Goal: Information Seeking & Learning: Check status

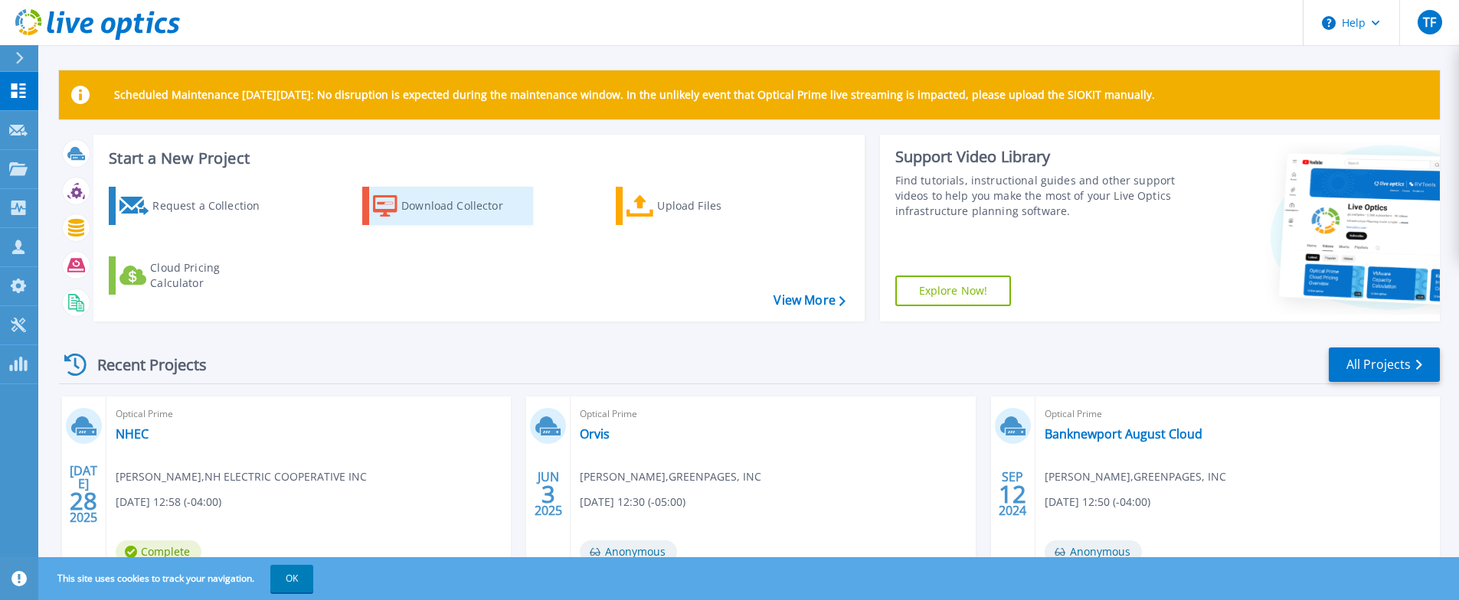
click at [420, 203] on div "Download Collector" at bounding box center [462, 206] width 123 height 31
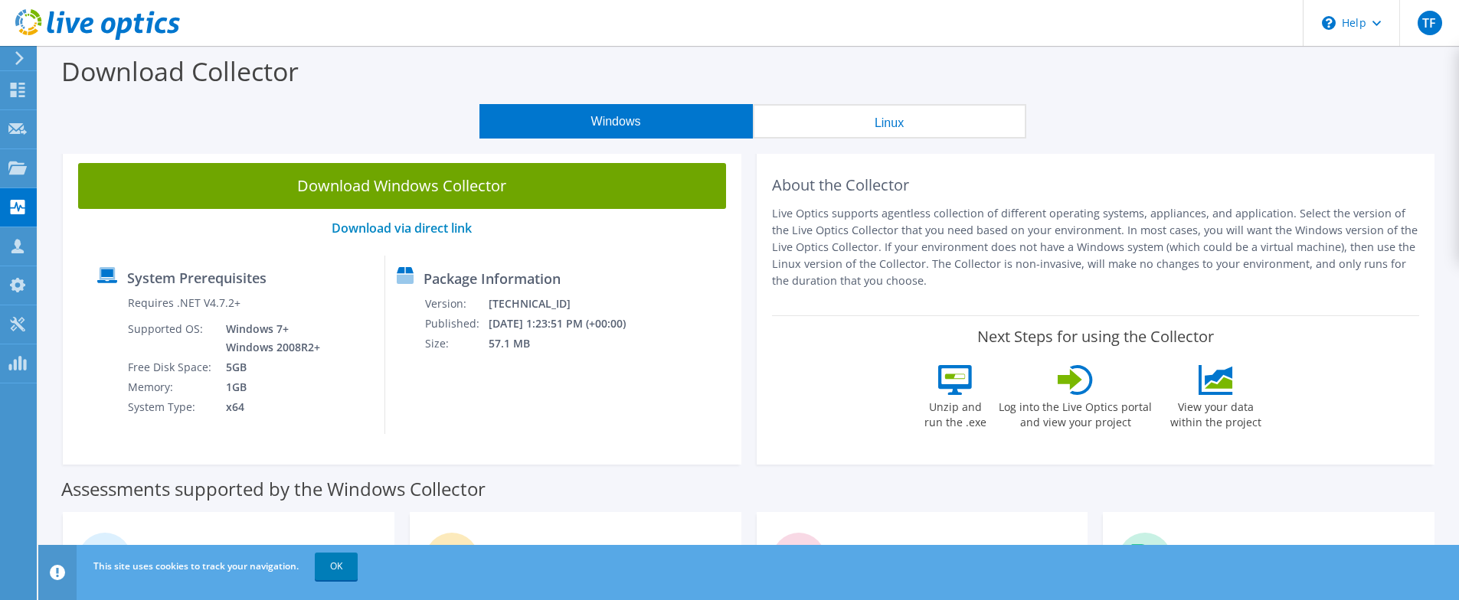
click at [1213, 486] on div "Assessments supported by the Windows Collector" at bounding box center [748, 485] width 1375 height 38
click at [1234, 407] on label "View your data within the project" at bounding box center [1215, 412] width 110 height 35
click at [86, 250] on div "Customers" at bounding box center [80, 246] width 88 height 38
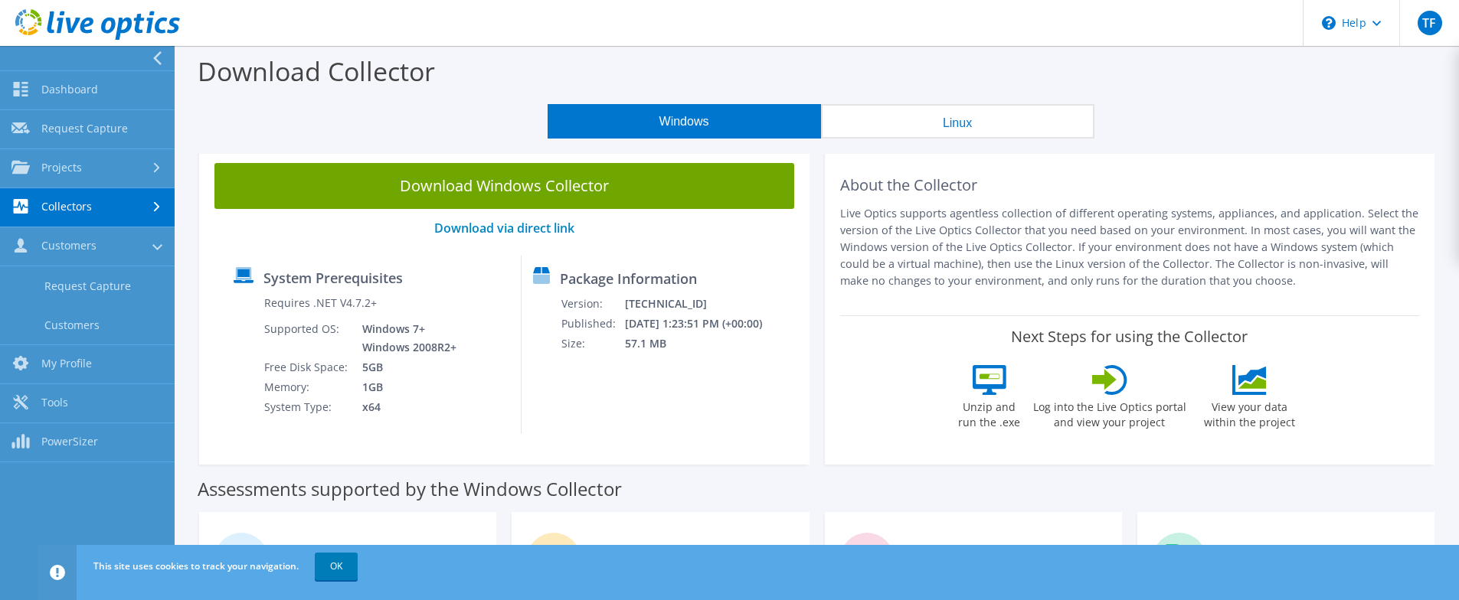
click at [138, 202] on link "Collectors" at bounding box center [87, 207] width 175 height 39
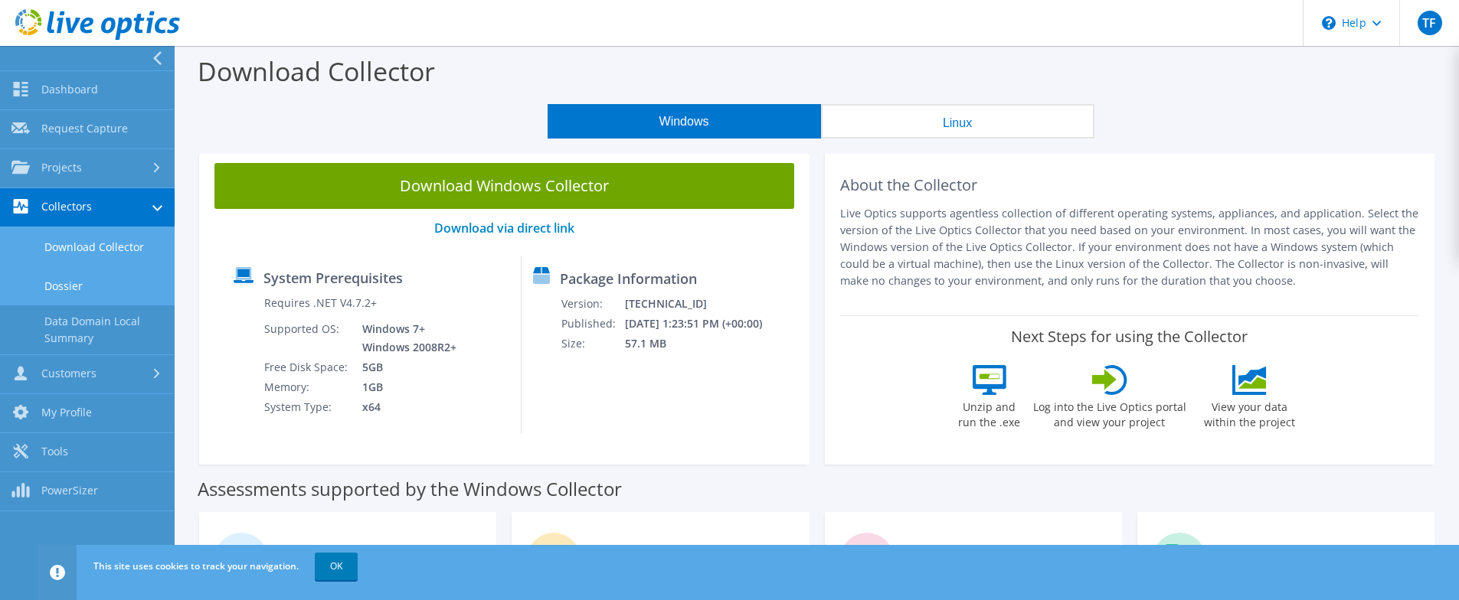
click at [60, 286] on link "Dossier" at bounding box center [87, 286] width 175 height 39
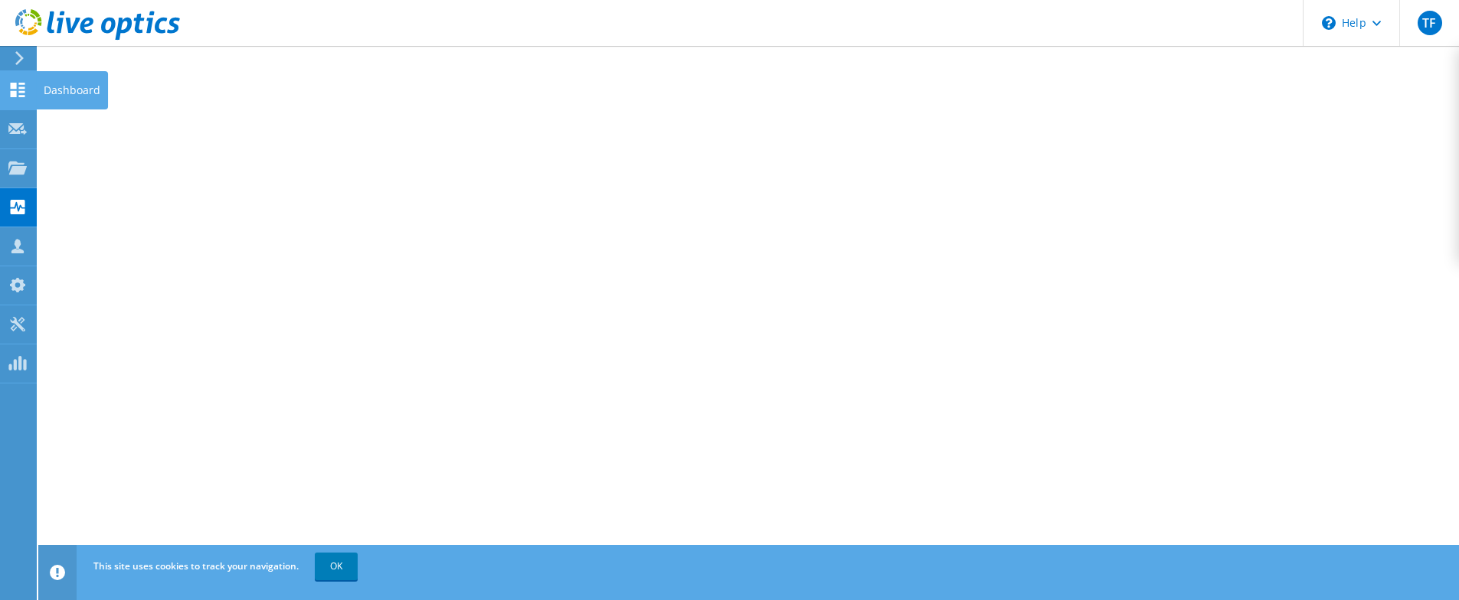
click at [15, 89] on icon at bounding box center [17, 90] width 18 height 15
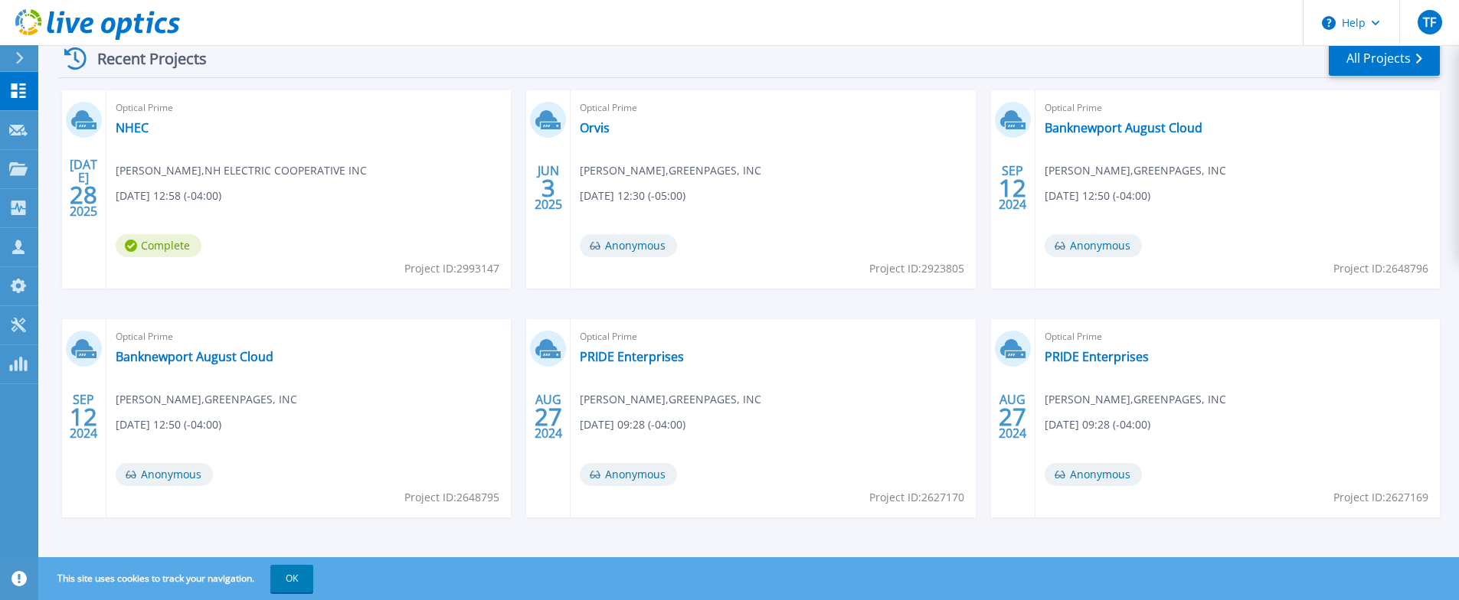
scroll to position [312, 0]
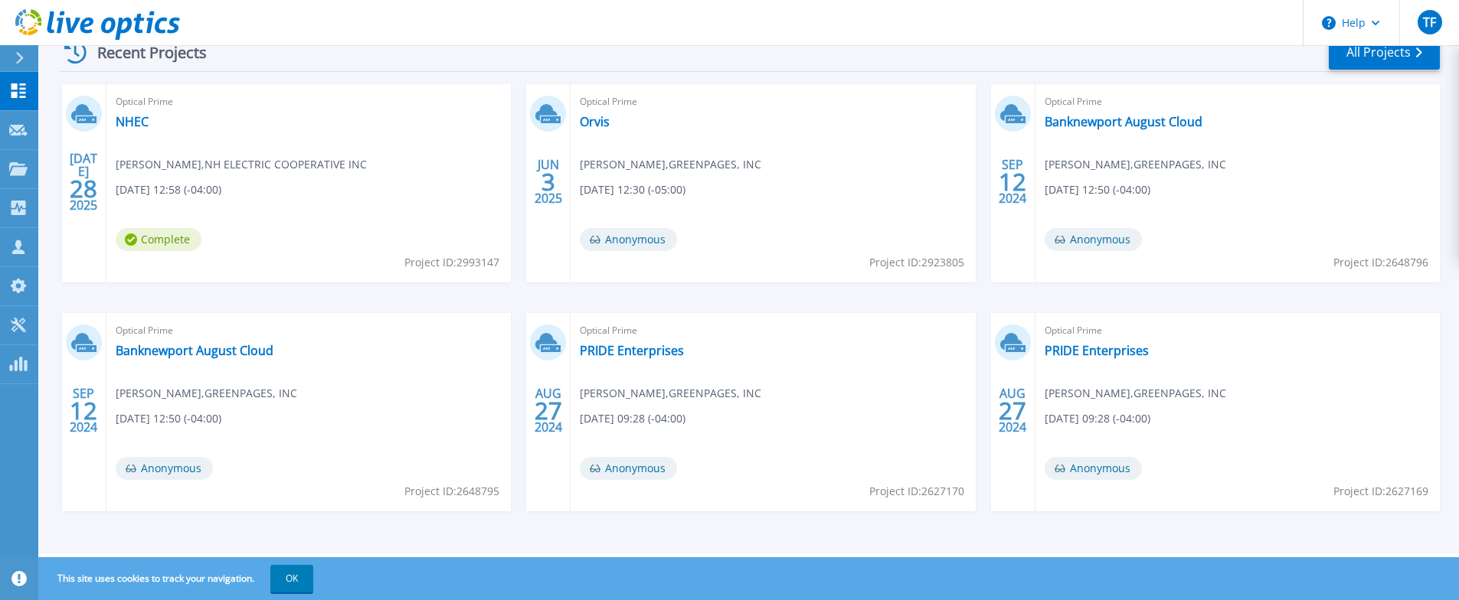
click at [15, 61] on icon at bounding box center [19, 58] width 8 height 12
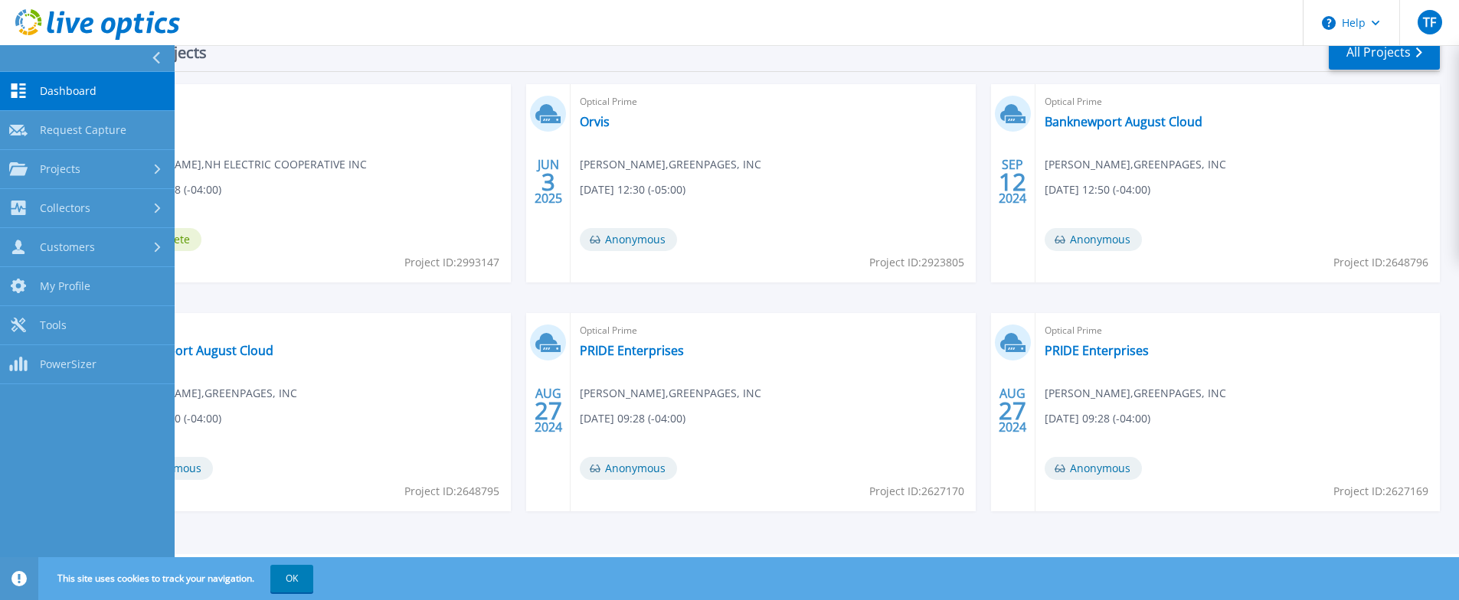
click at [62, 97] on span "Dashboard" at bounding box center [68, 91] width 57 height 14
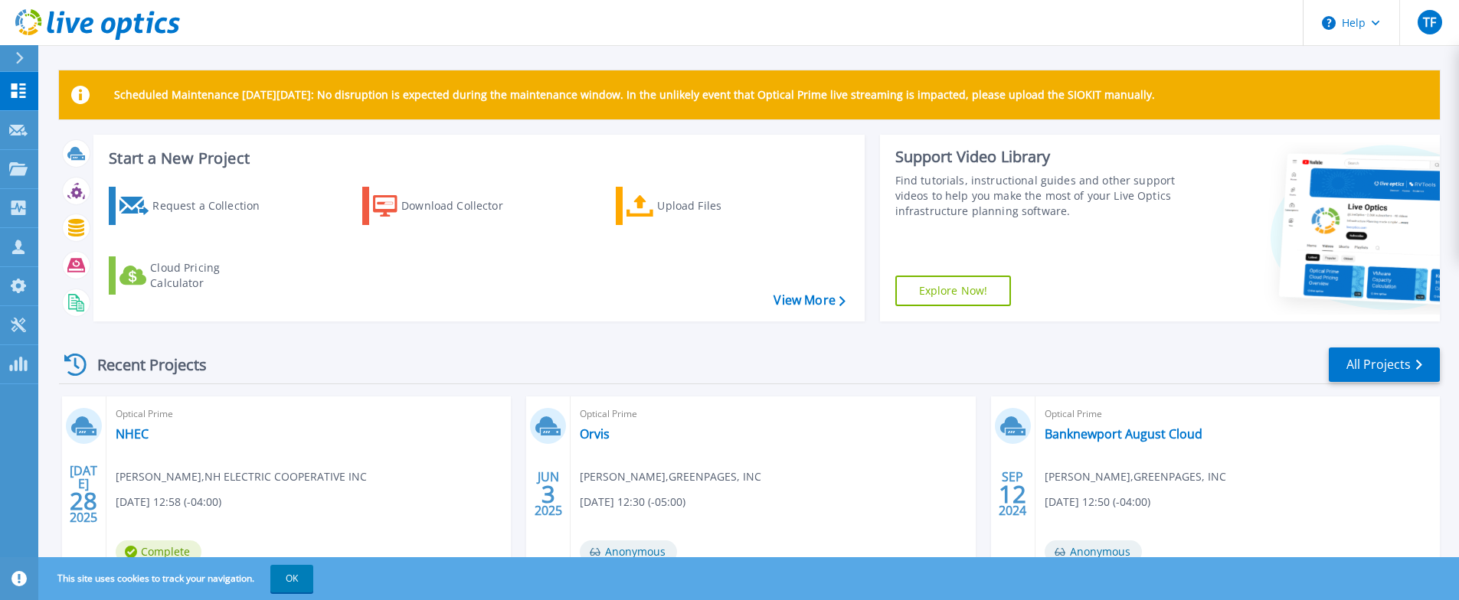
click at [260, 344] on div "Recent Projects All Projects JUL 28 2025 Optical Prime NHEC Geoff Burton , NH E…" at bounding box center [749, 600] width 1381 height 533
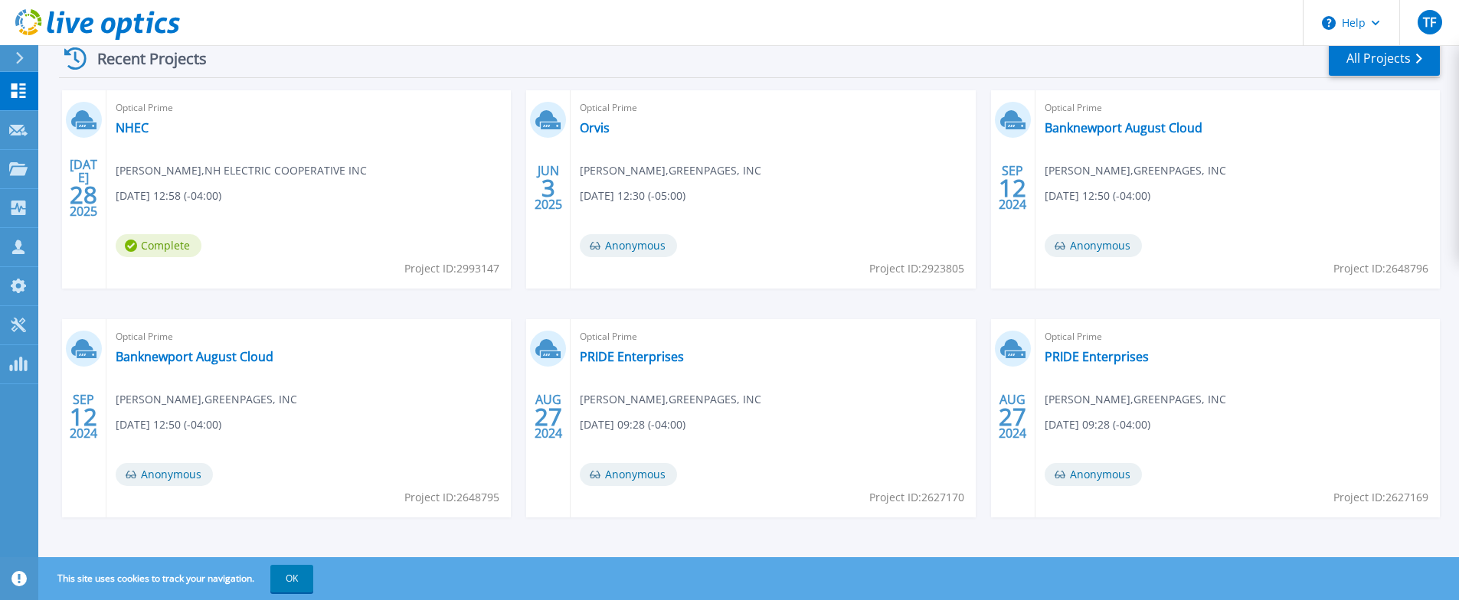
scroll to position [312, 0]
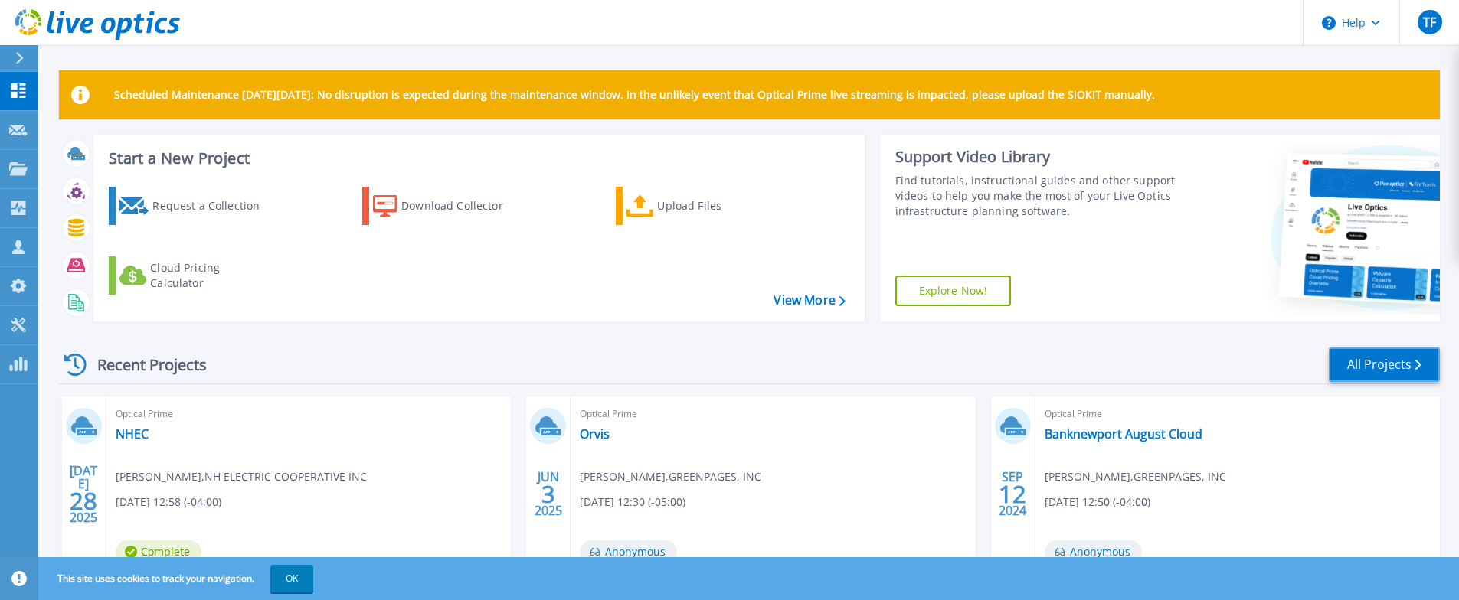
click at [1350, 350] on link "All Projects" at bounding box center [1384, 365] width 111 height 34
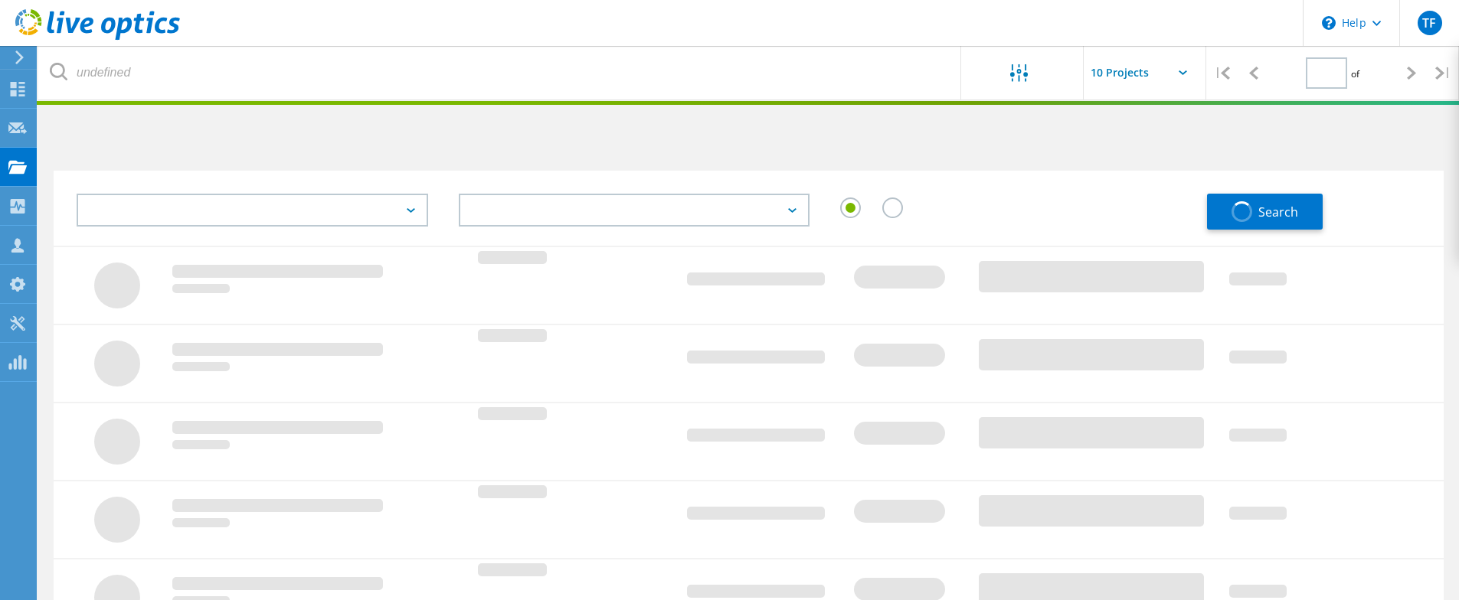
type input "1"
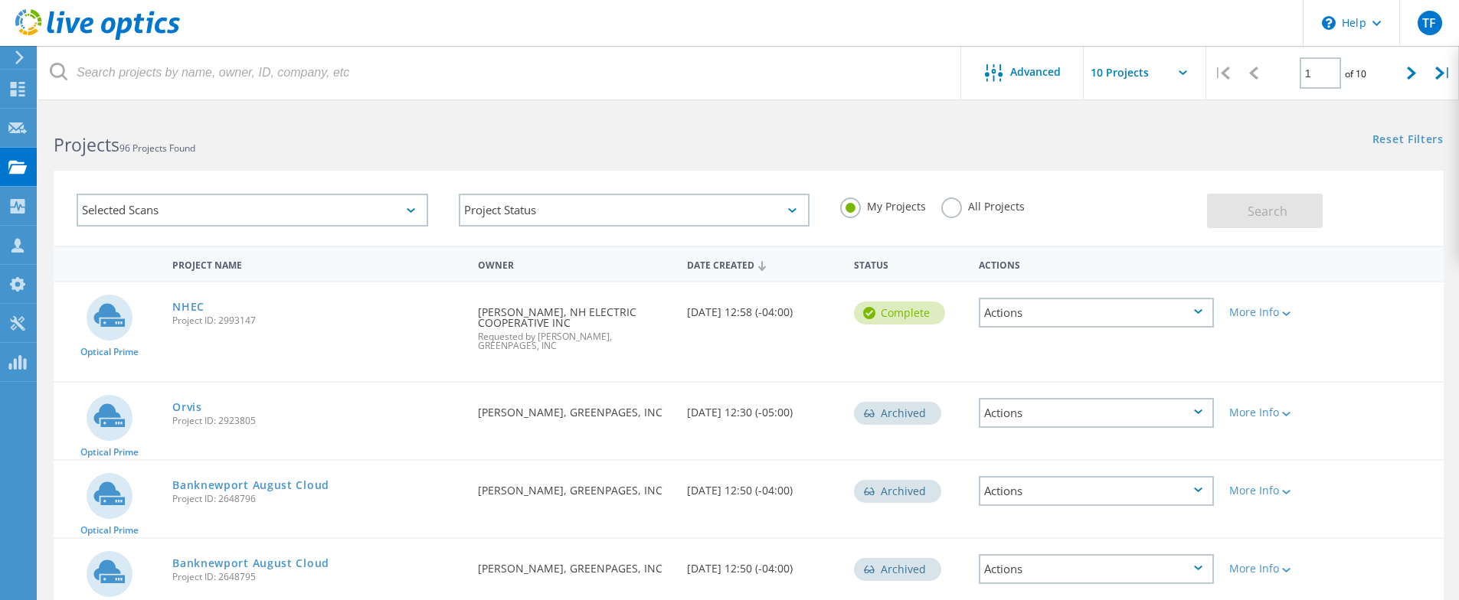
click at [947, 203] on label "All Projects" at bounding box center [982, 205] width 83 height 15
click at [0, 0] on input "All Projects" at bounding box center [0, 0] width 0 height 0
click at [1253, 201] on button "Search" at bounding box center [1265, 211] width 116 height 34
click at [850, 208] on label "My Projects" at bounding box center [883, 205] width 86 height 15
click at [0, 0] on input "My Projects" at bounding box center [0, 0] width 0 height 0
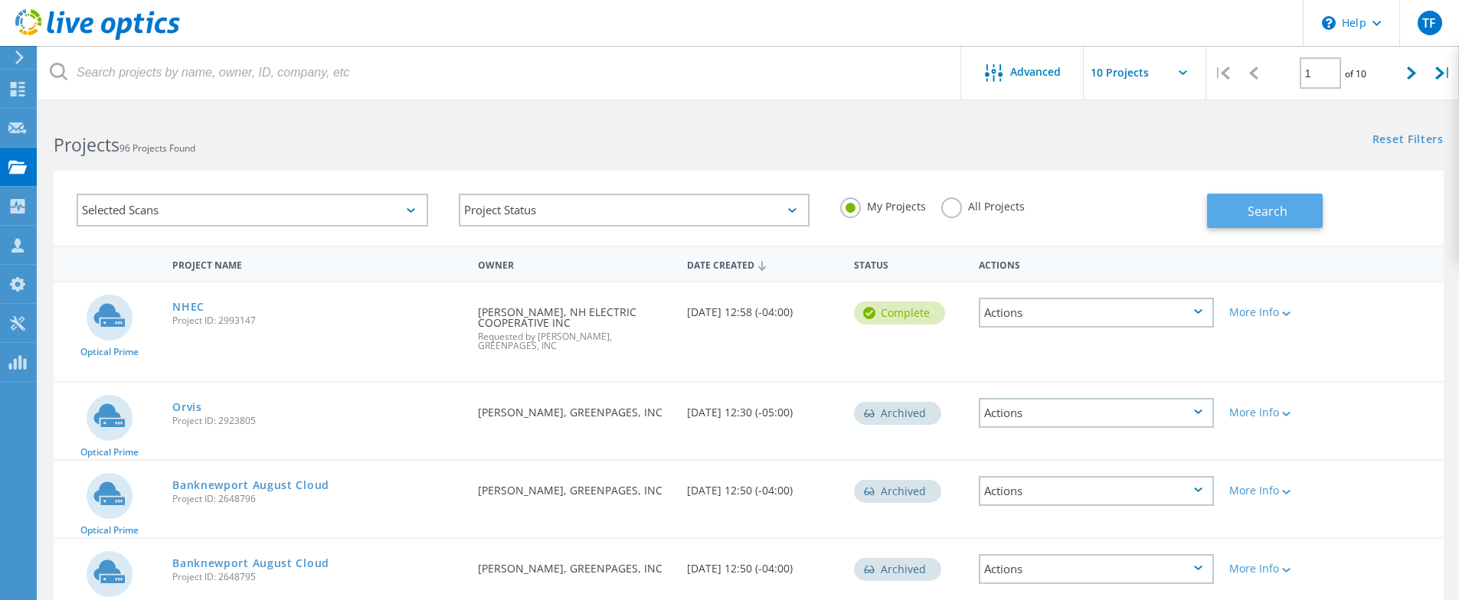
click at [1291, 214] on button "Search" at bounding box center [1265, 211] width 116 height 34
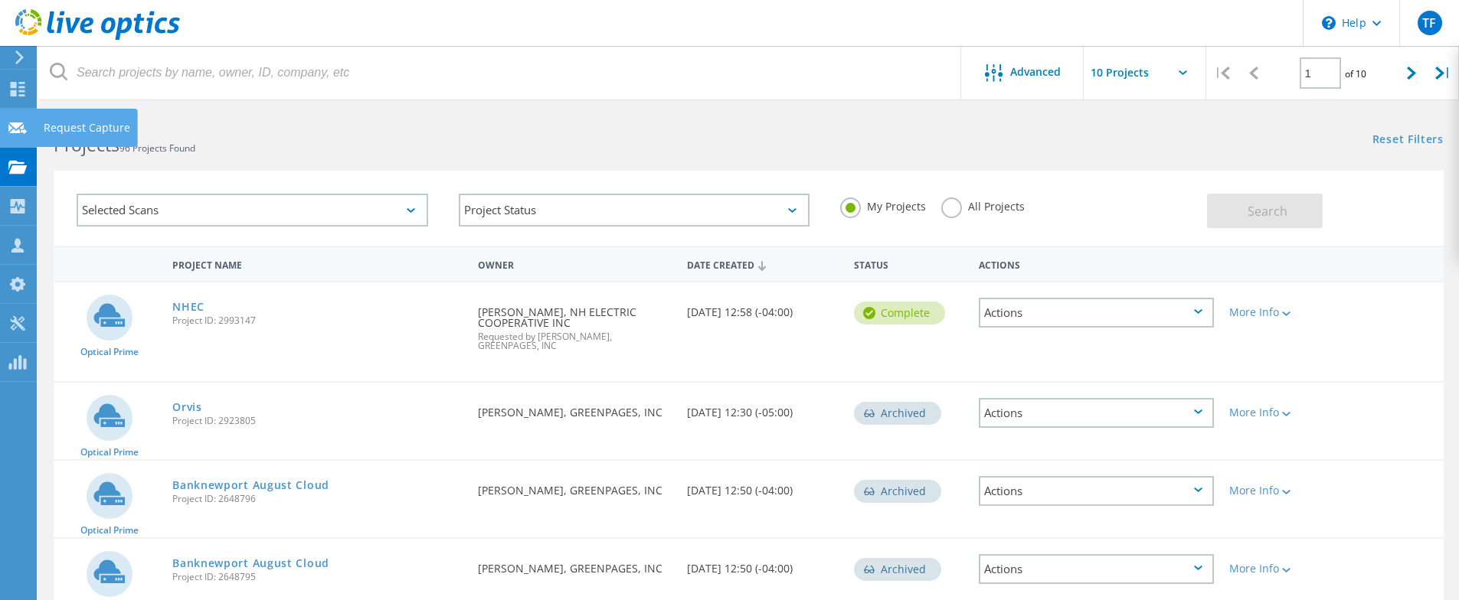
click at [18, 128] on icon at bounding box center [17, 128] width 18 height 15
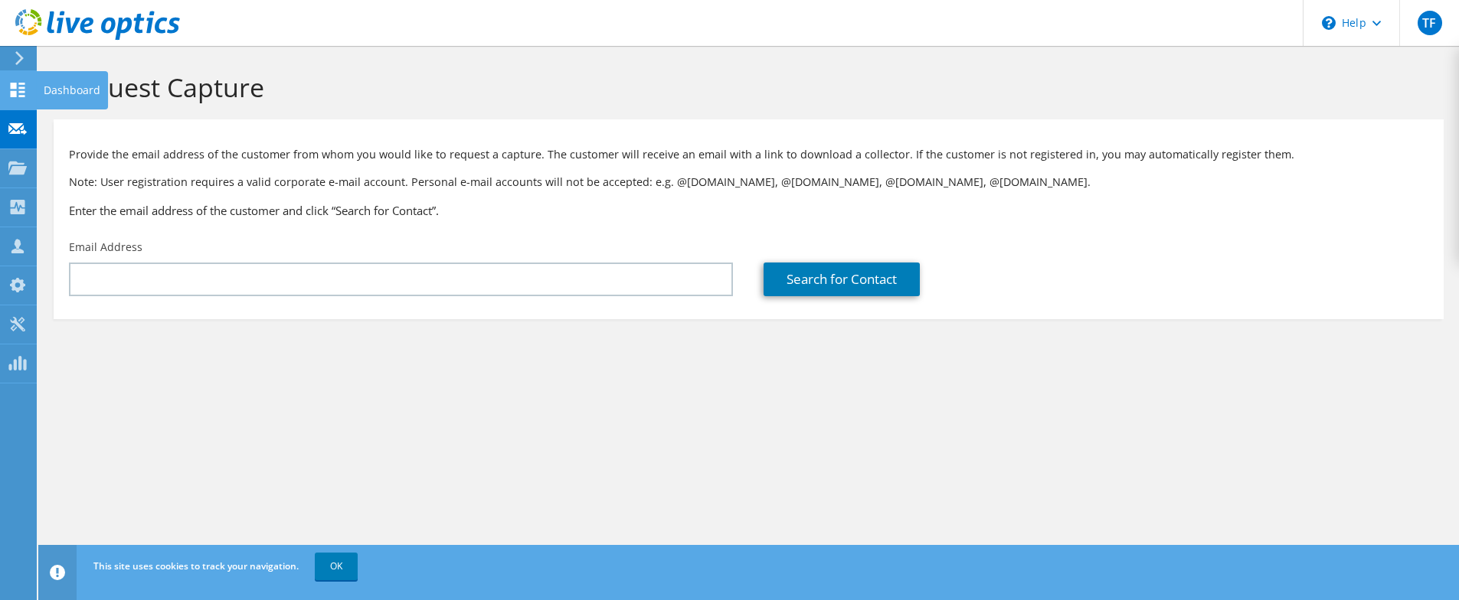
click at [21, 90] on icon at bounding box center [17, 90] width 18 height 15
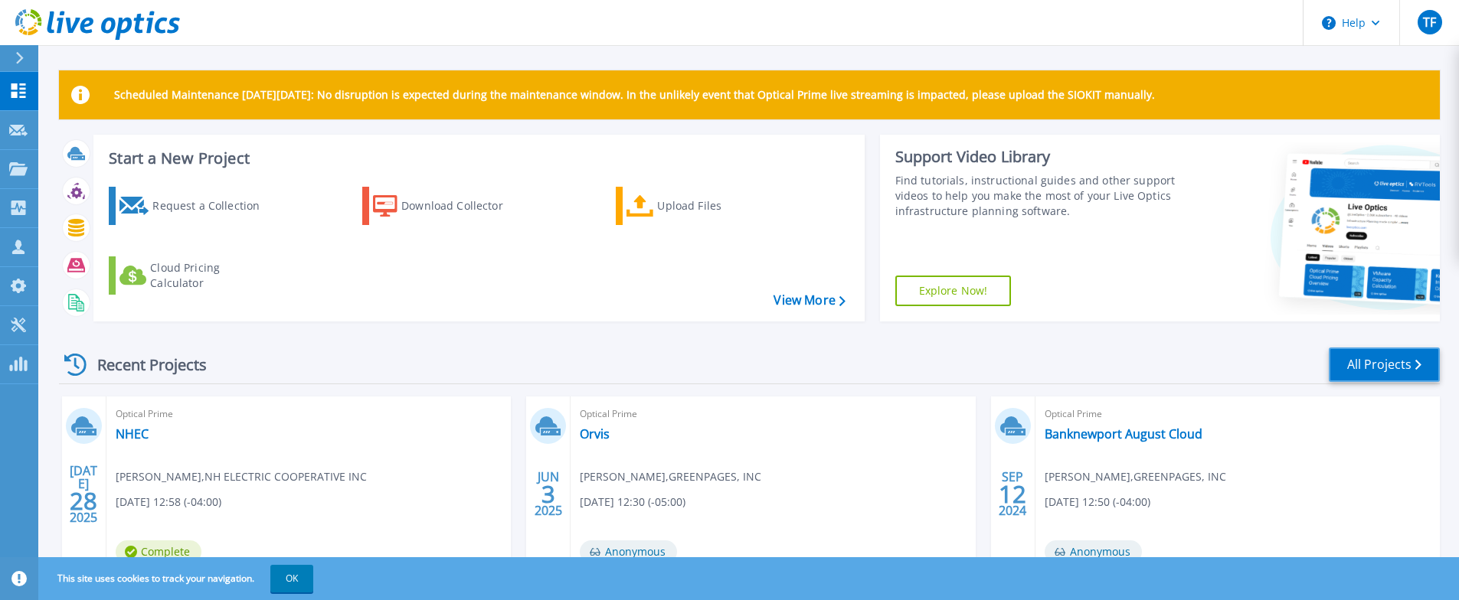
click at [1389, 368] on link "All Projects" at bounding box center [1384, 365] width 111 height 34
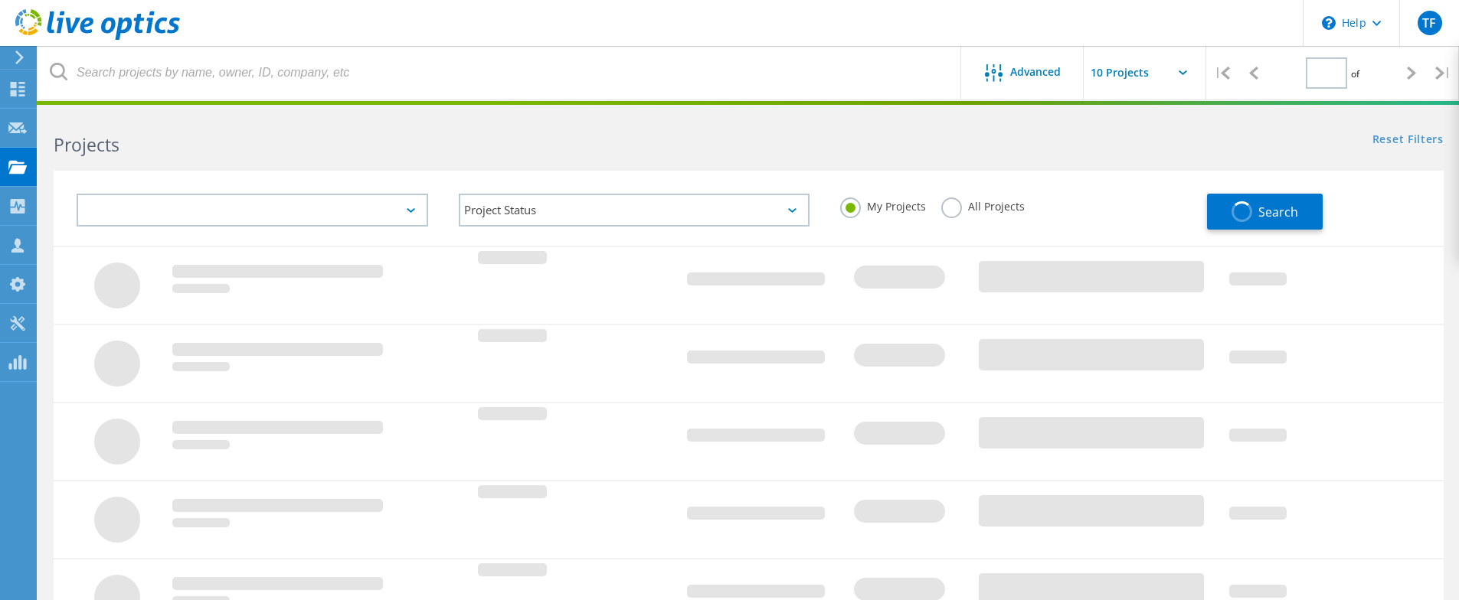
type input "1"
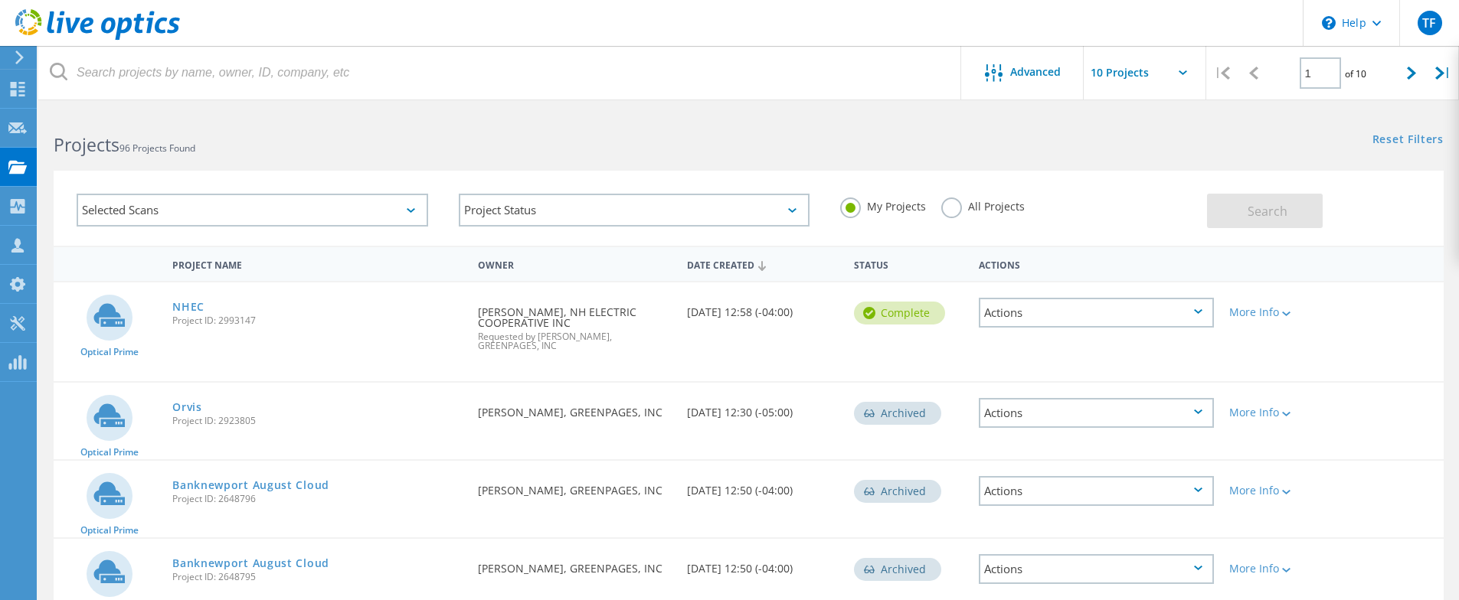
click at [227, 208] on div "Selected Scans" at bounding box center [253, 210] width 352 height 33
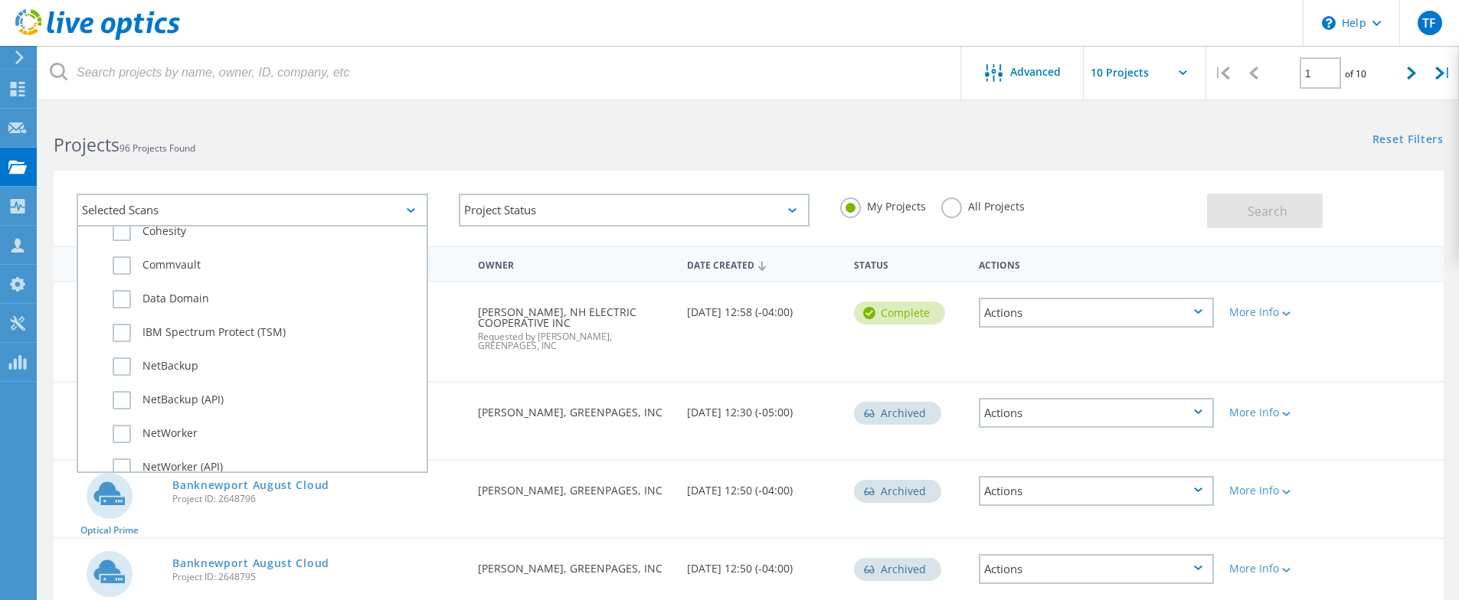
scroll to position [1077, 0]
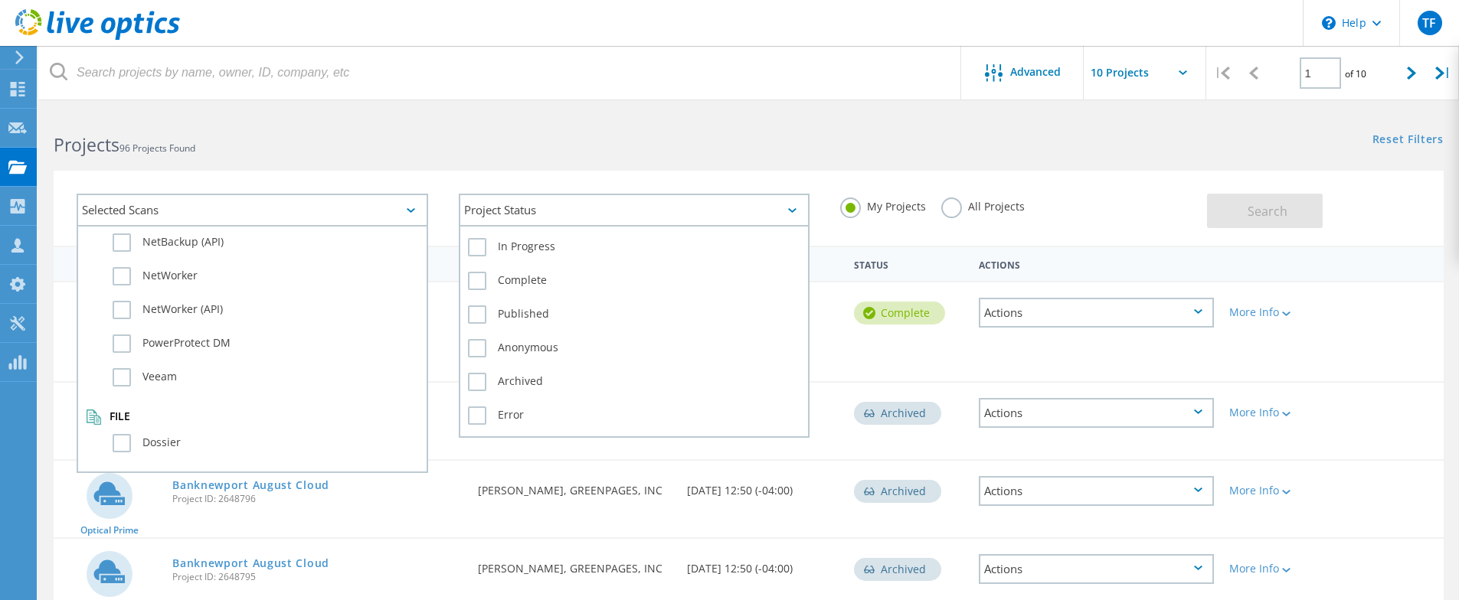
click at [584, 213] on div "Project Status" at bounding box center [635, 210] width 352 height 33
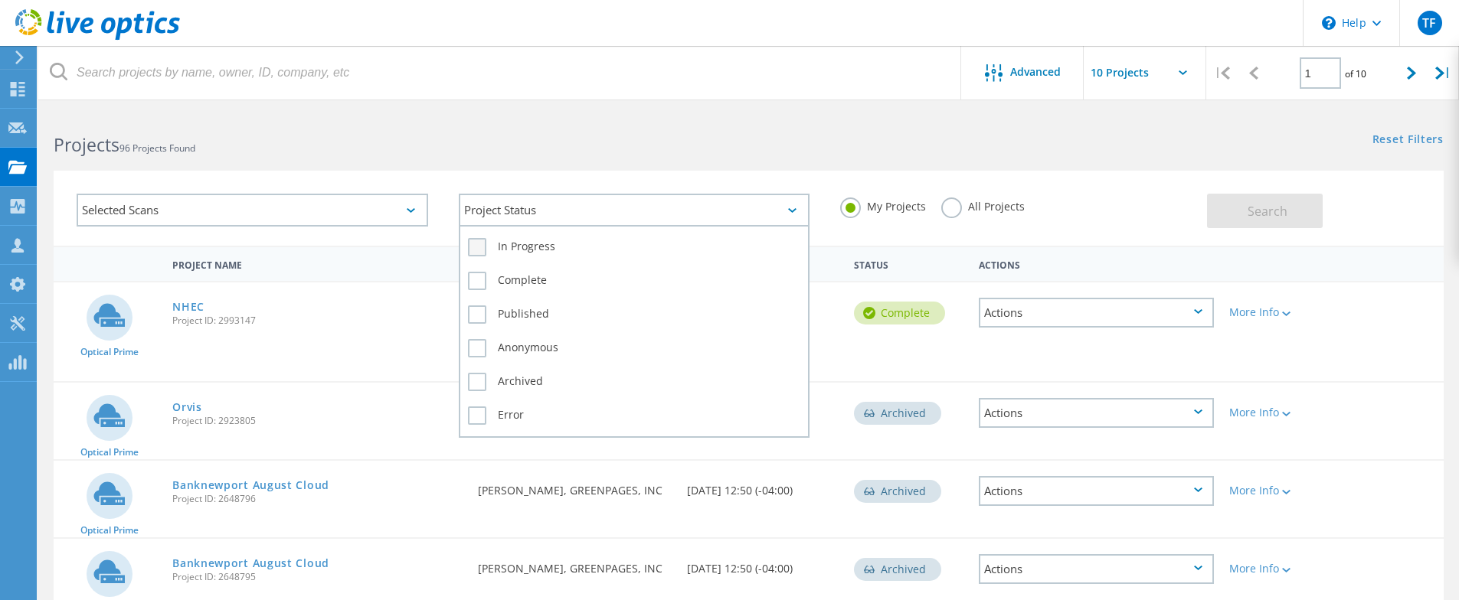
click at [477, 248] on label "In Progress" at bounding box center [634, 247] width 333 height 18
click at [0, 0] on input "In Progress" at bounding box center [0, 0] width 0 height 0
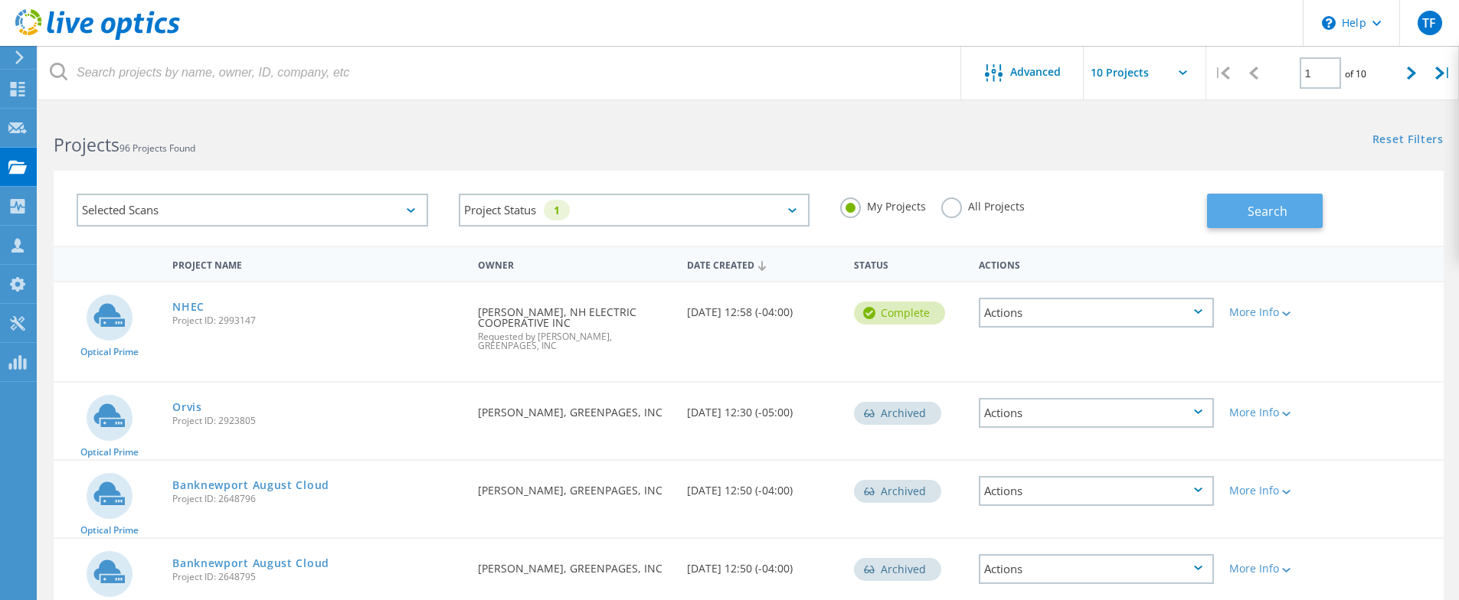
click at [1232, 199] on button "Search" at bounding box center [1265, 211] width 116 height 34
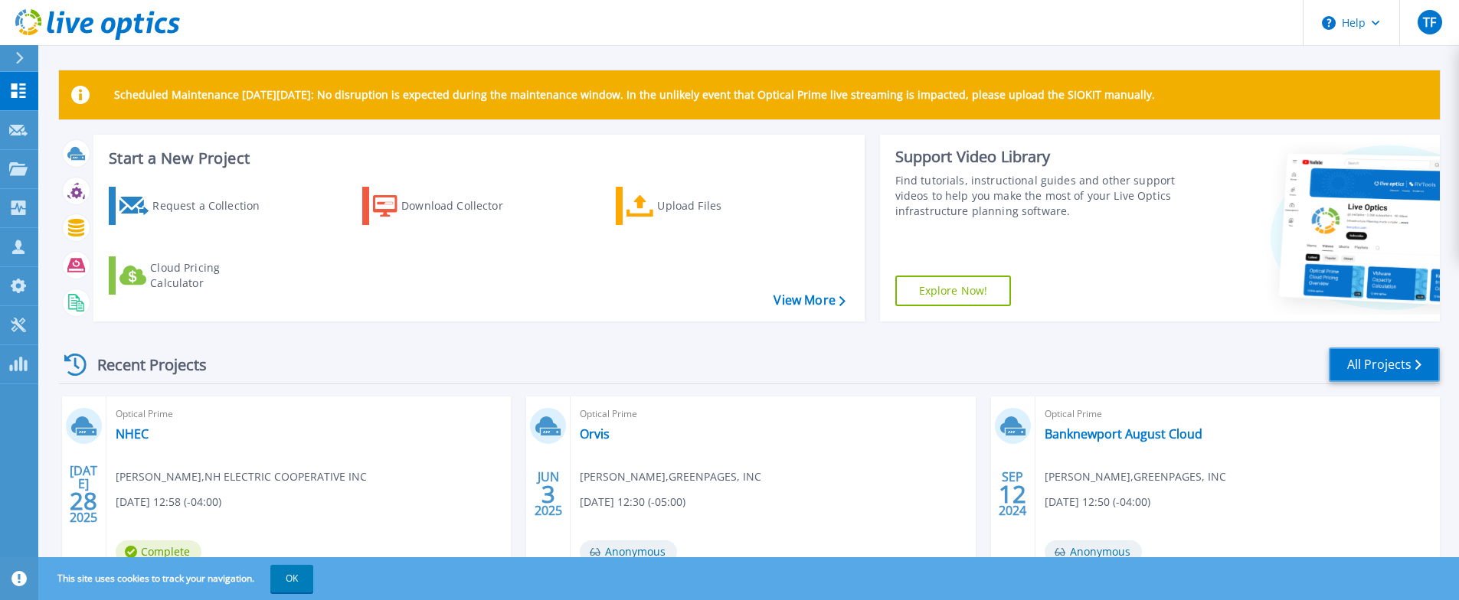
click at [1385, 368] on link "All Projects" at bounding box center [1384, 365] width 111 height 34
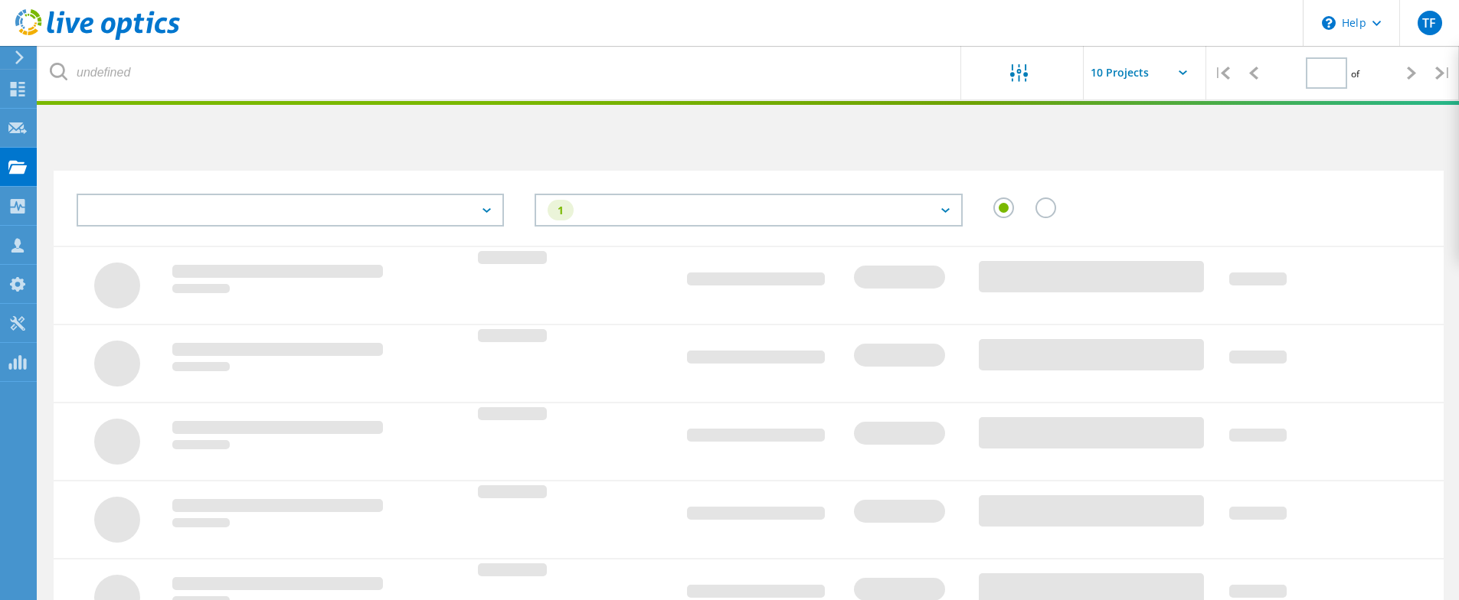
type input "1"
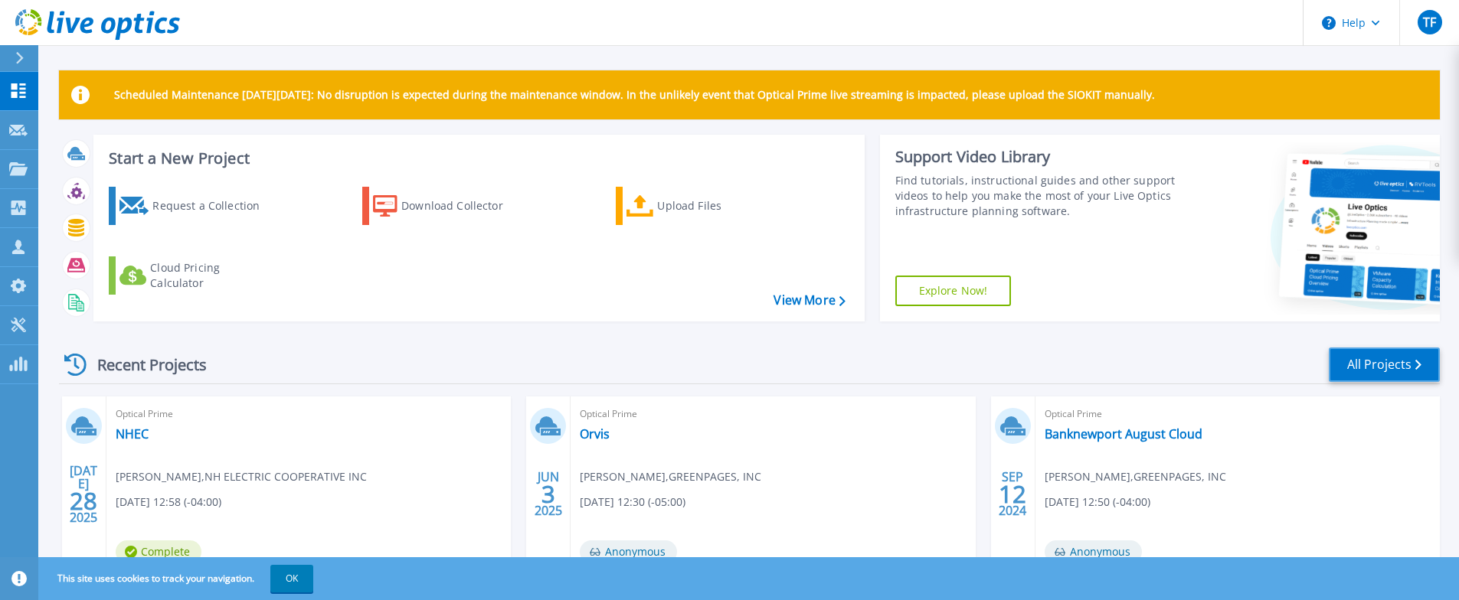
click at [1352, 369] on link "All Projects" at bounding box center [1384, 365] width 111 height 34
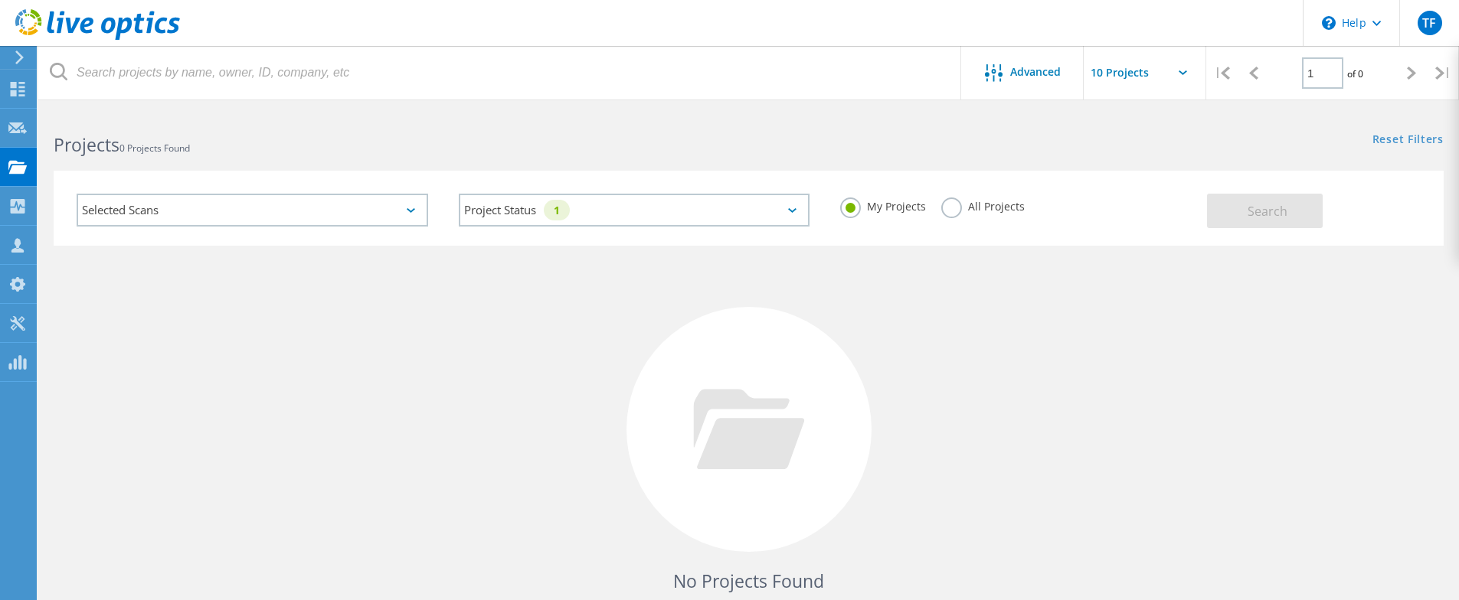
click at [141, 204] on div "Selected Scans" at bounding box center [253, 210] width 352 height 33
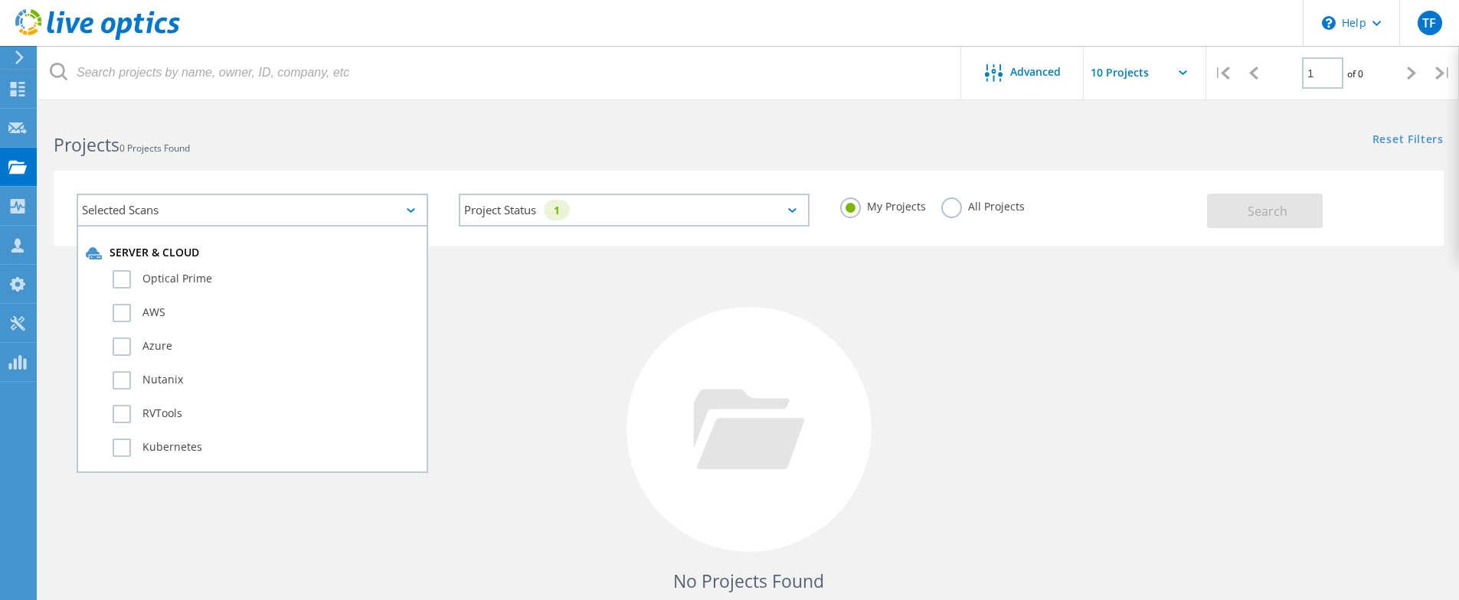
click at [944, 201] on label "All Projects" at bounding box center [982, 205] width 83 height 15
click at [0, 0] on input "All Projects" at bounding box center [0, 0] width 0 height 0
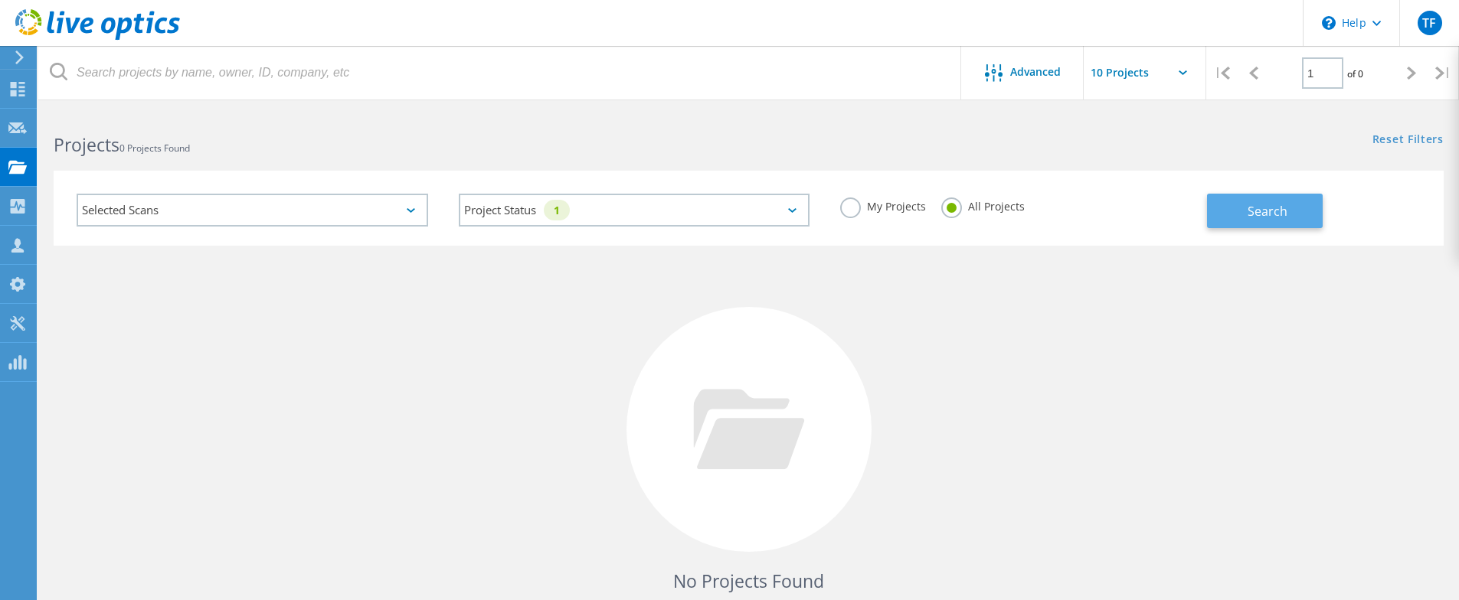
click at [1275, 203] on span "Search" at bounding box center [1268, 211] width 40 height 17
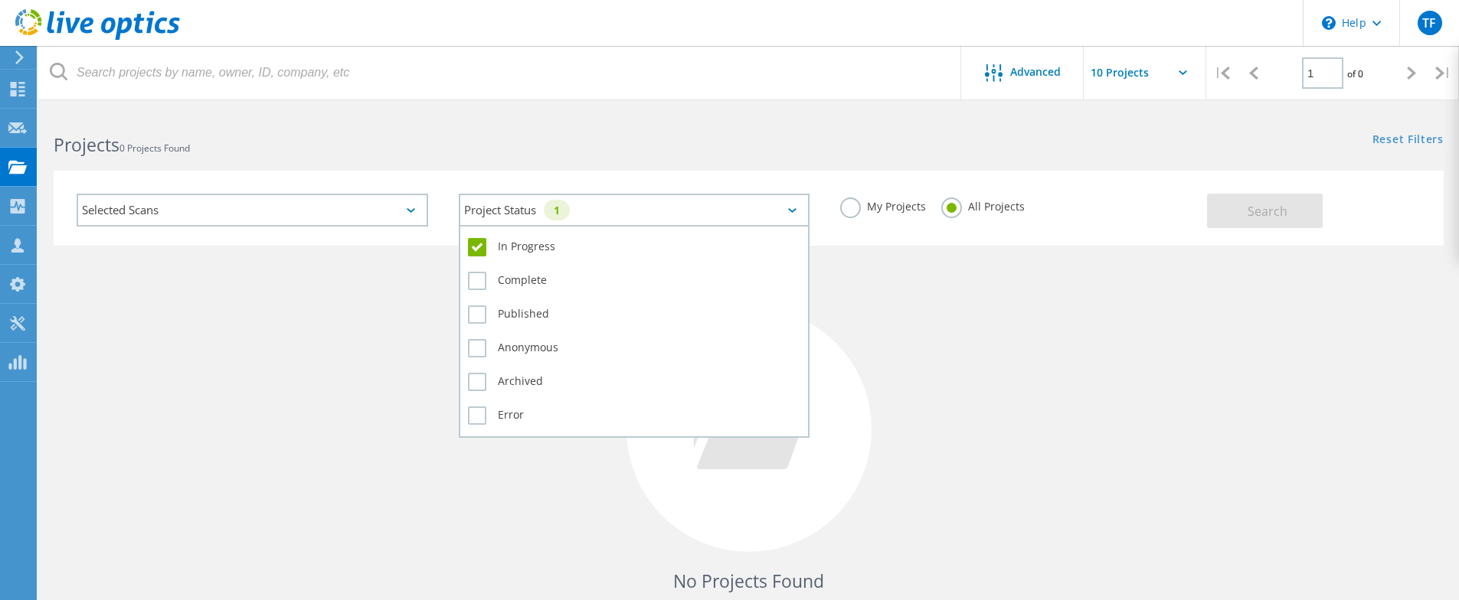
click at [793, 214] on div "Project Status 1" at bounding box center [635, 210] width 352 height 33
click at [470, 246] on label "In Progress" at bounding box center [634, 247] width 333 height 18
click at [0, 0] on input "In Progress" at bounding box center [0, 0] width 0 height 0
click at [470, 246] on label "In Progress" at bounding box center [634, 247] width 333 height 18
click at [0, 0] on input "In Progress" at bounding box center [0, 0] width 0 height 0
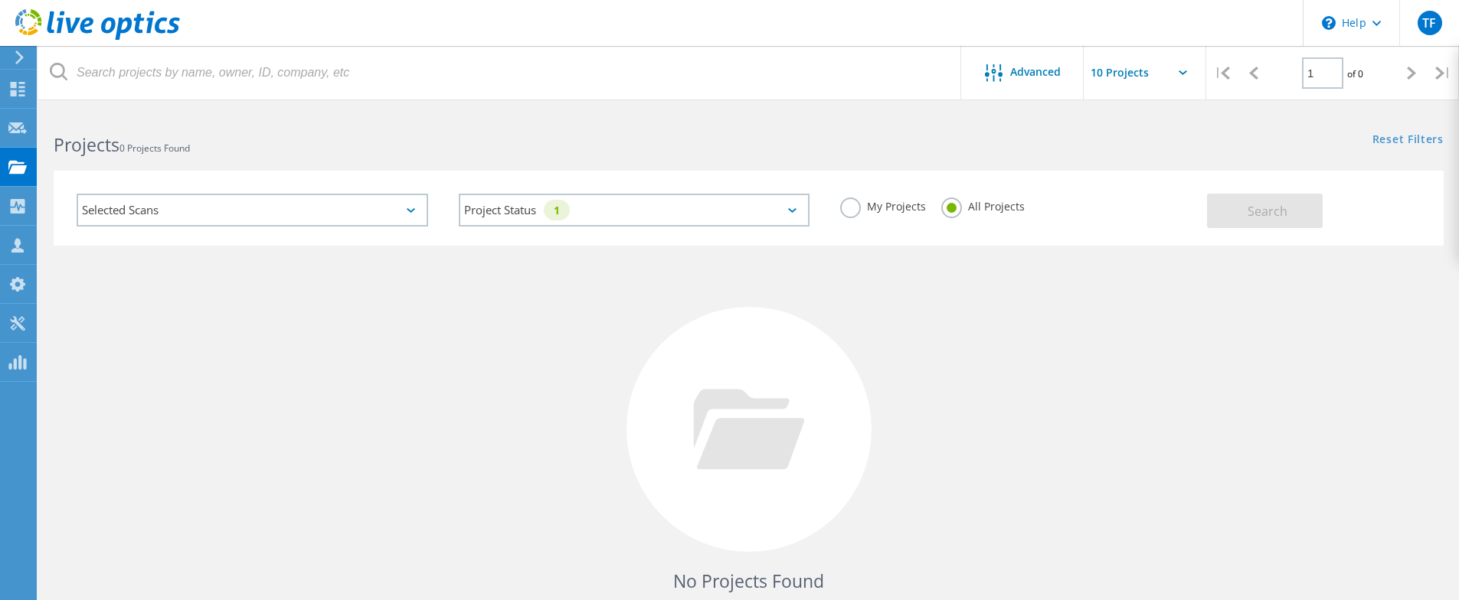
click at [974, 322] on div "No Projects Found Try refining your search." at bounding box center [749, 444] width 1390 height 396
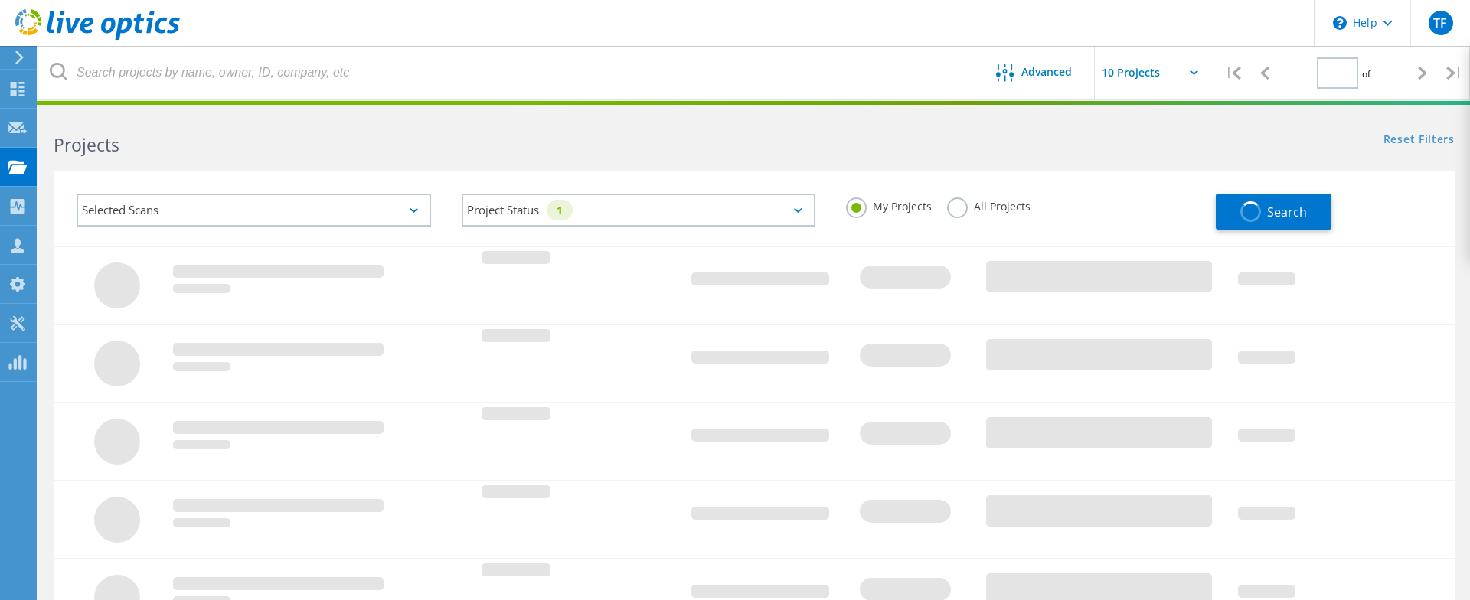
type input "1"
